Goal: Task Accomplishment & Management: Use online tool/utility

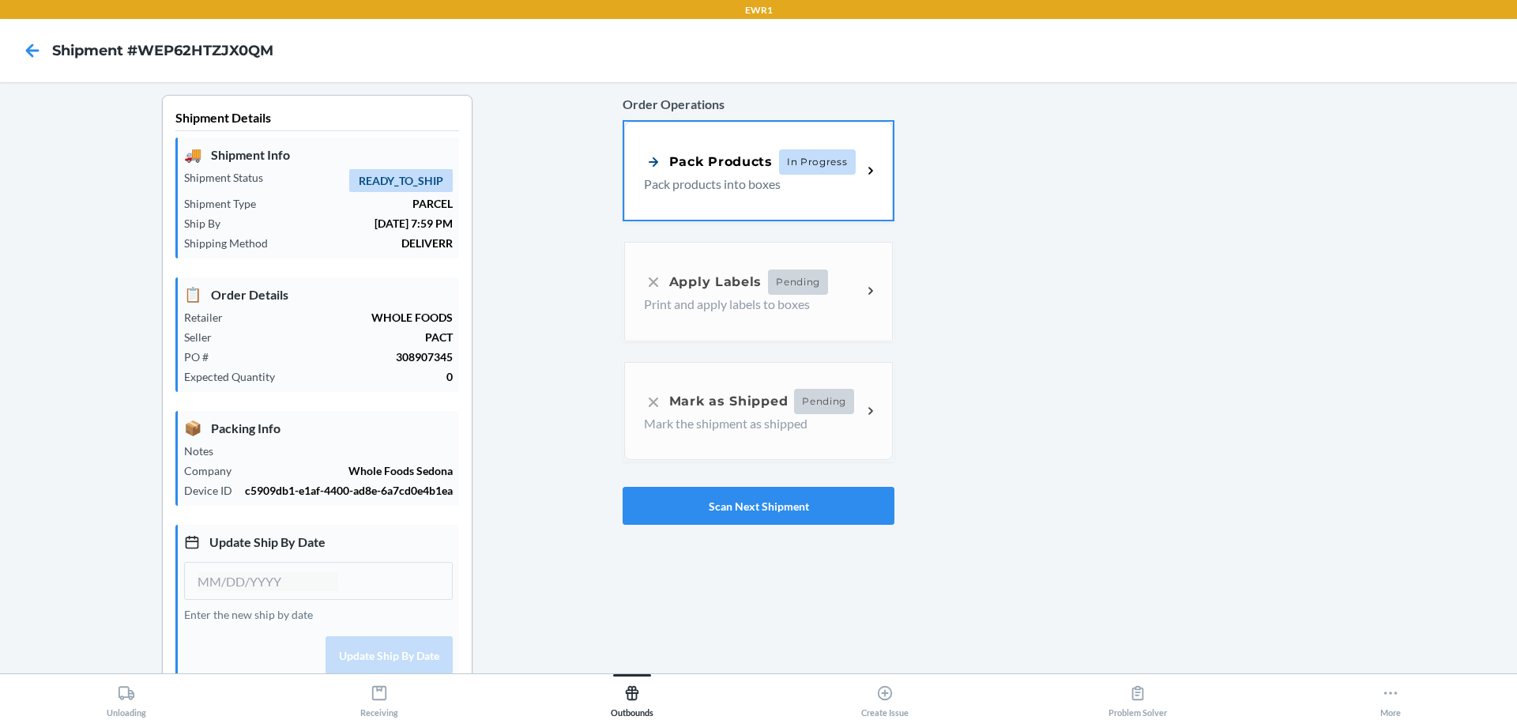
type input "[DATE]"
click at [826, 195] on div "Pack Products In Progress Pack products into boxes" at bounding box center [758, 169] width 269 height 98
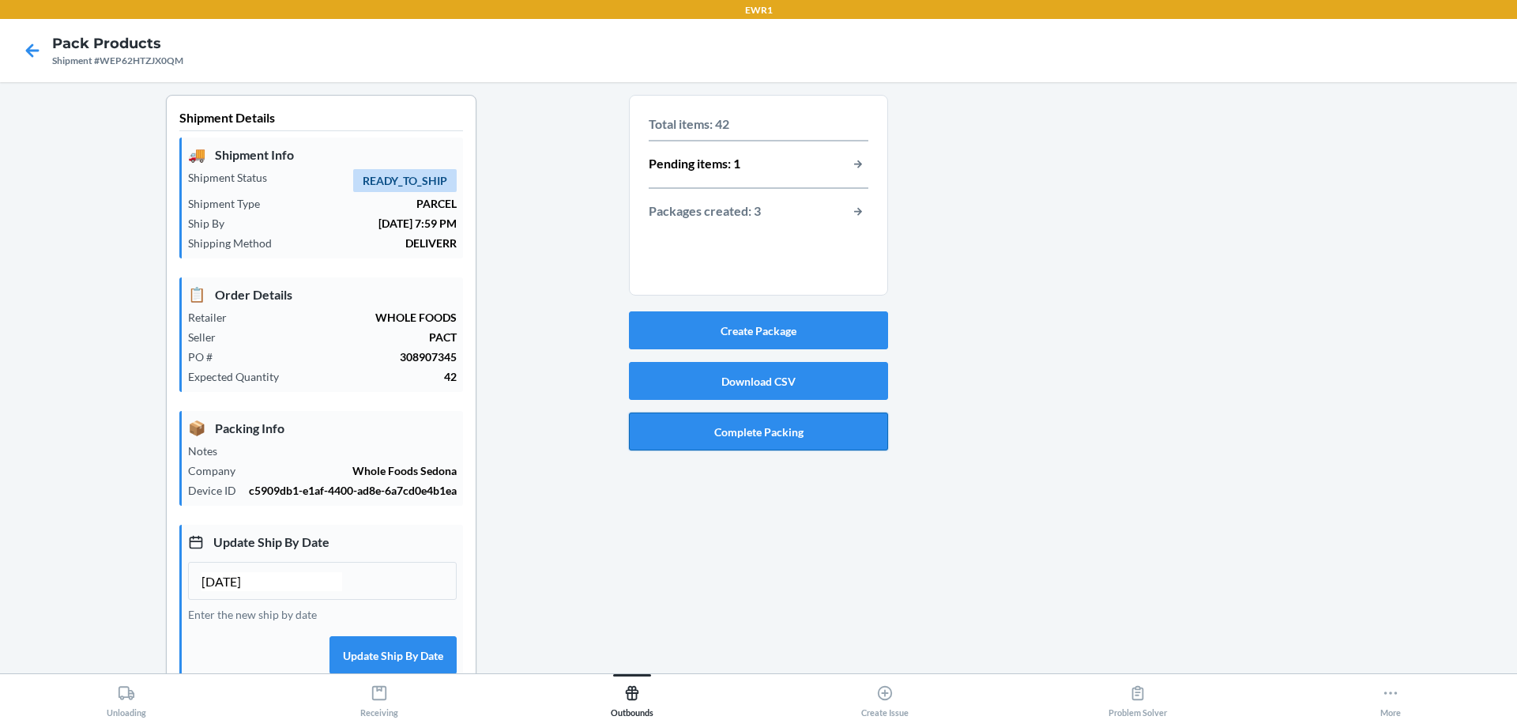
click at [824, 433] on button "Complete Packing" at bounding box center [758, 431] width 259 height 38
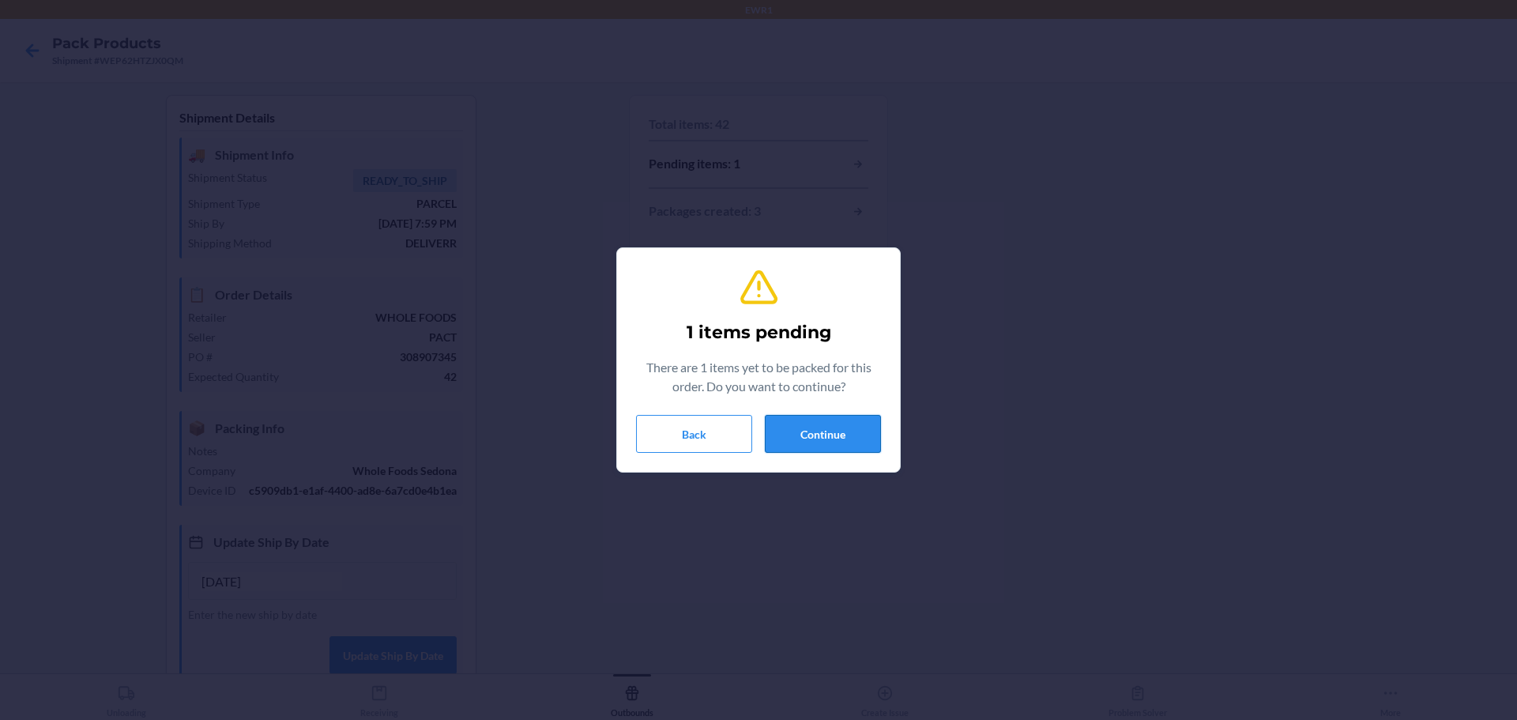
click at [822, 432] on button "Continue" at bounding box center [823, 434] width 116 height 38
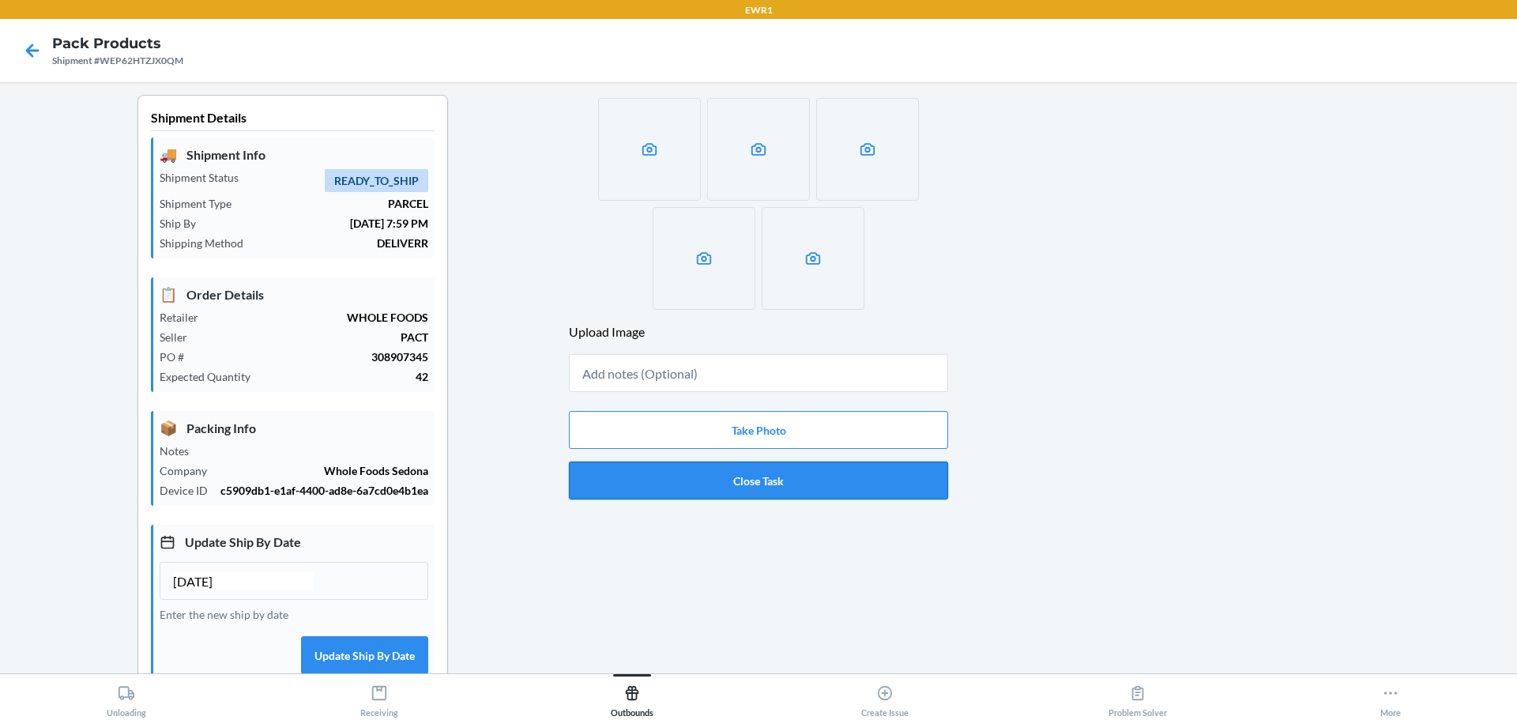
click at [786, 476] on button "Close Task" at bounding box center [758, 480] width 379 height 38
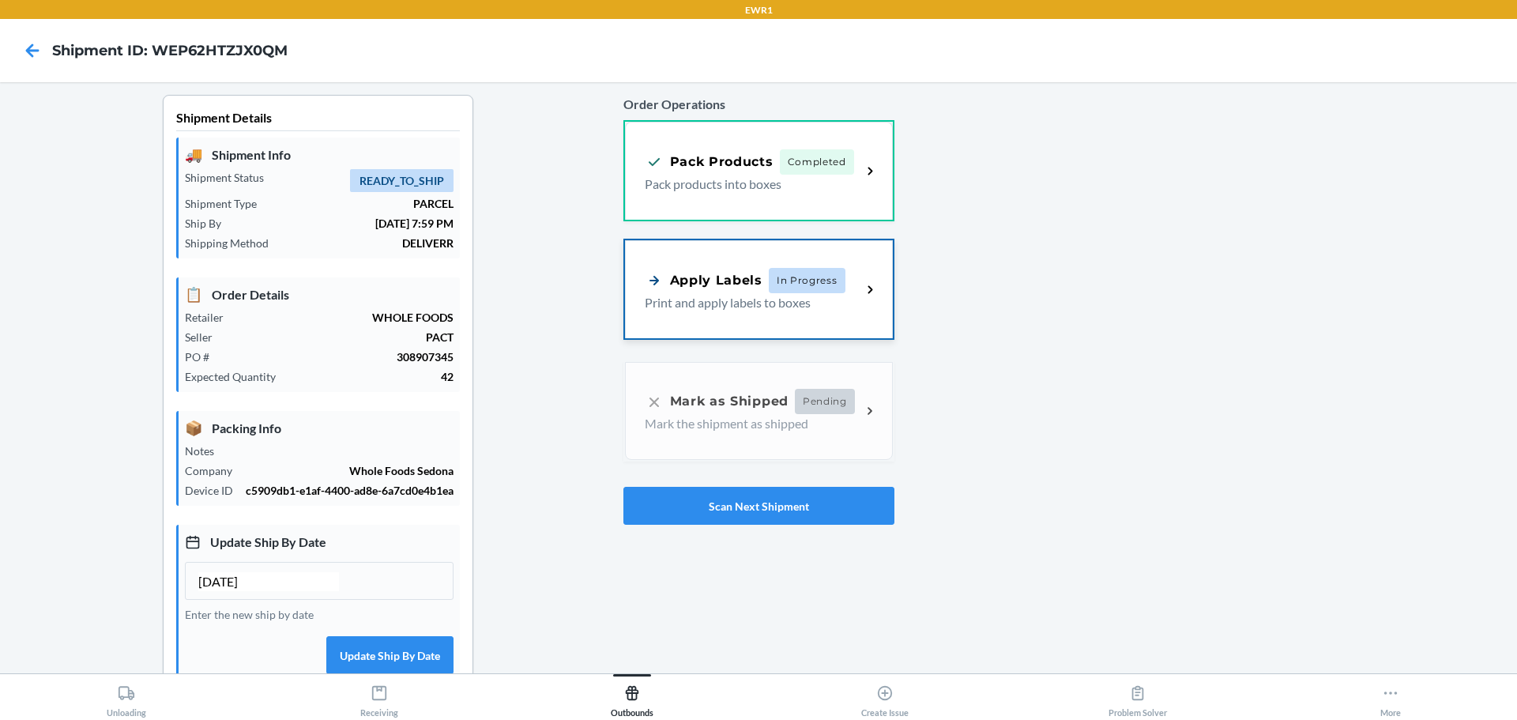
click at [852, 310] on div "Apply Labels In Progress Print and apply labels to boxes" at bounding box center [753, 290] width 217 height 44
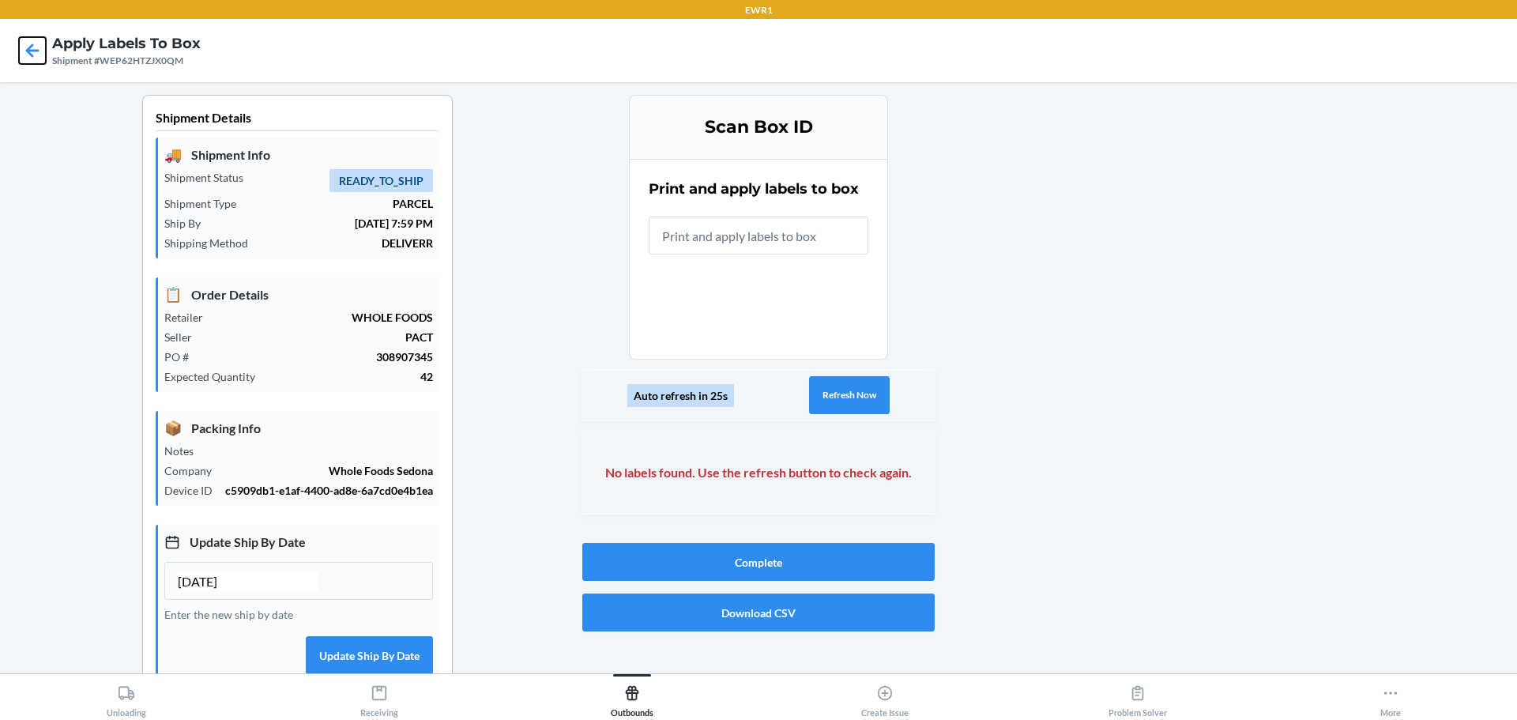
click at [36, 55] on icon at bounding box center [32, 50] width 27 height 27
